Goal: Information Seeking & Learning: Compare options

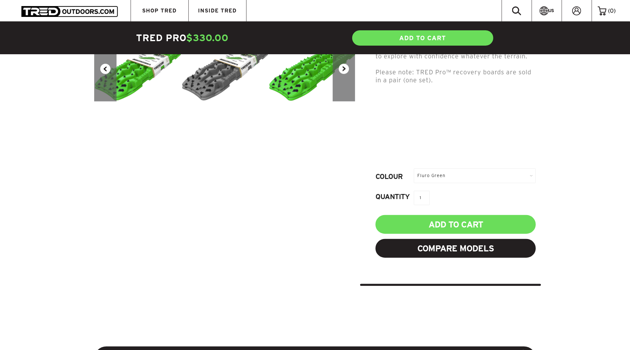
scroll to position [223, 0]
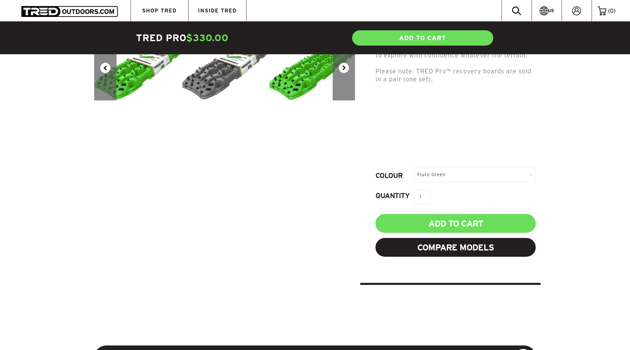
click at [453, 179] on div "Fluro Green" at bounding box center [475, 175] width 122 height 14
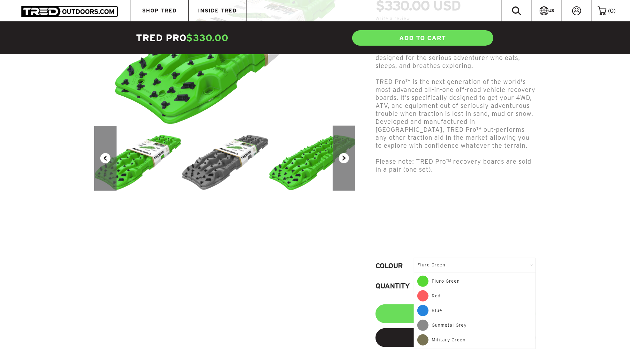
scroll to position [137, 0]
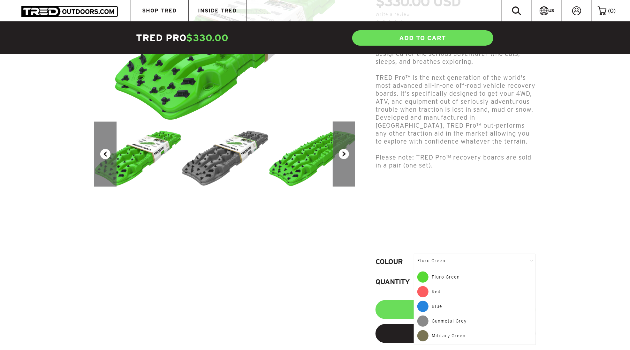
click at [446, 292] on div "Red" at bounding box center [474, 293] width 115 height 15
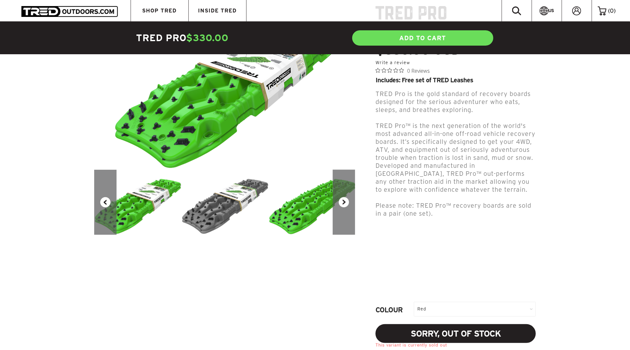
scroll to position [88, 0]
click at [447, 311] on div "Red" at bounding box center [475, 309] width 122 height 14
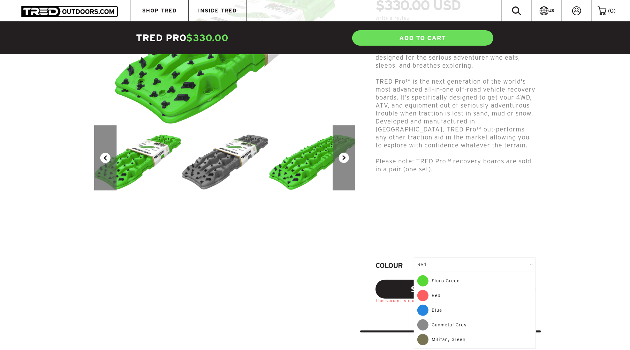
scroll to position [137, 0]
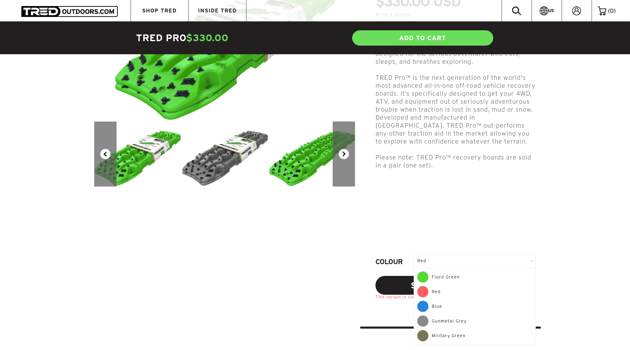
click at [449, 307] on div "Blue" at bounding box center [474, 308] width 115 height 15
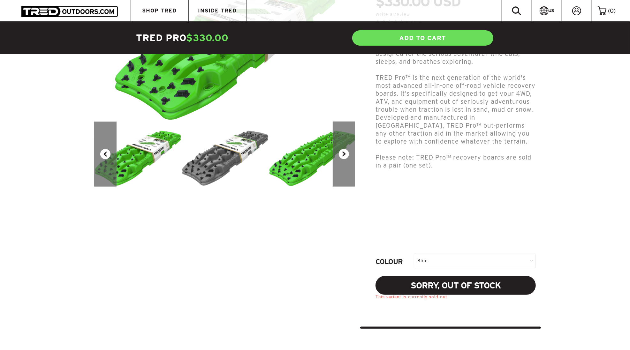
click at [458, 261] on div "Blue" at bounding box center [475, 261] width 122 height 14
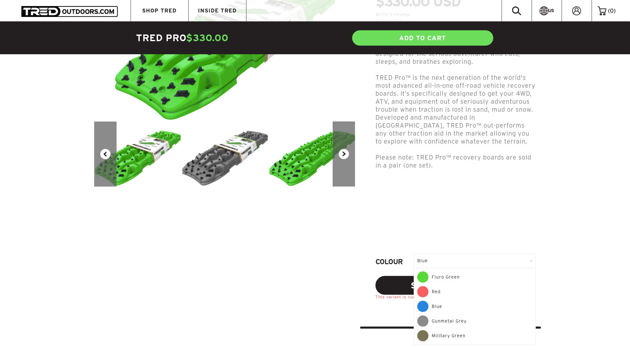
click at [448, 323] on div "Gunmetal Grey" at bounding box center [474, 323] width 115 height 15
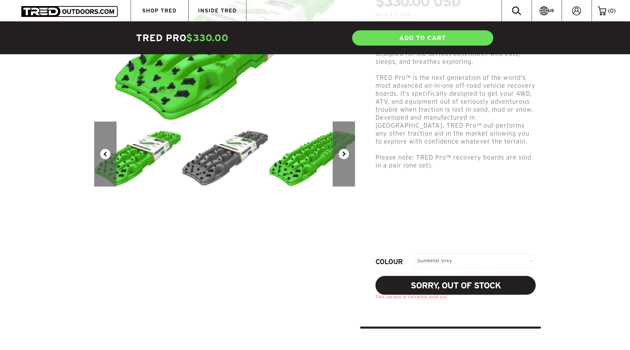
click at [466, 262] on div "Gunmetal Grey" at bounding box center [475, 261] width 122 height 14
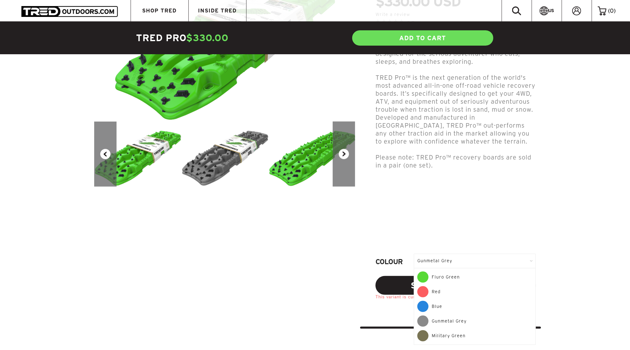
click at [450, 340] on div "Military Green" at bounding box center [474, 335] width 115 height 11
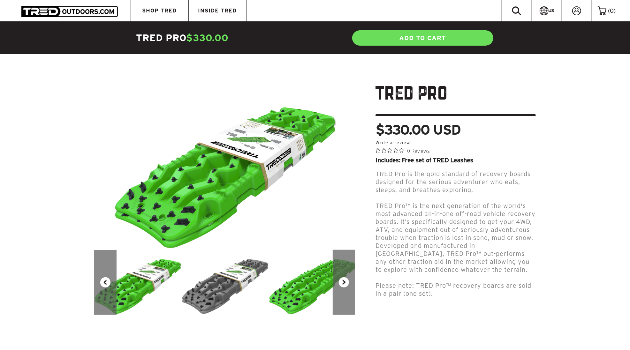
scroll to position [8, 0]
